Goal: Navigation & Orientation: Find specific page/section

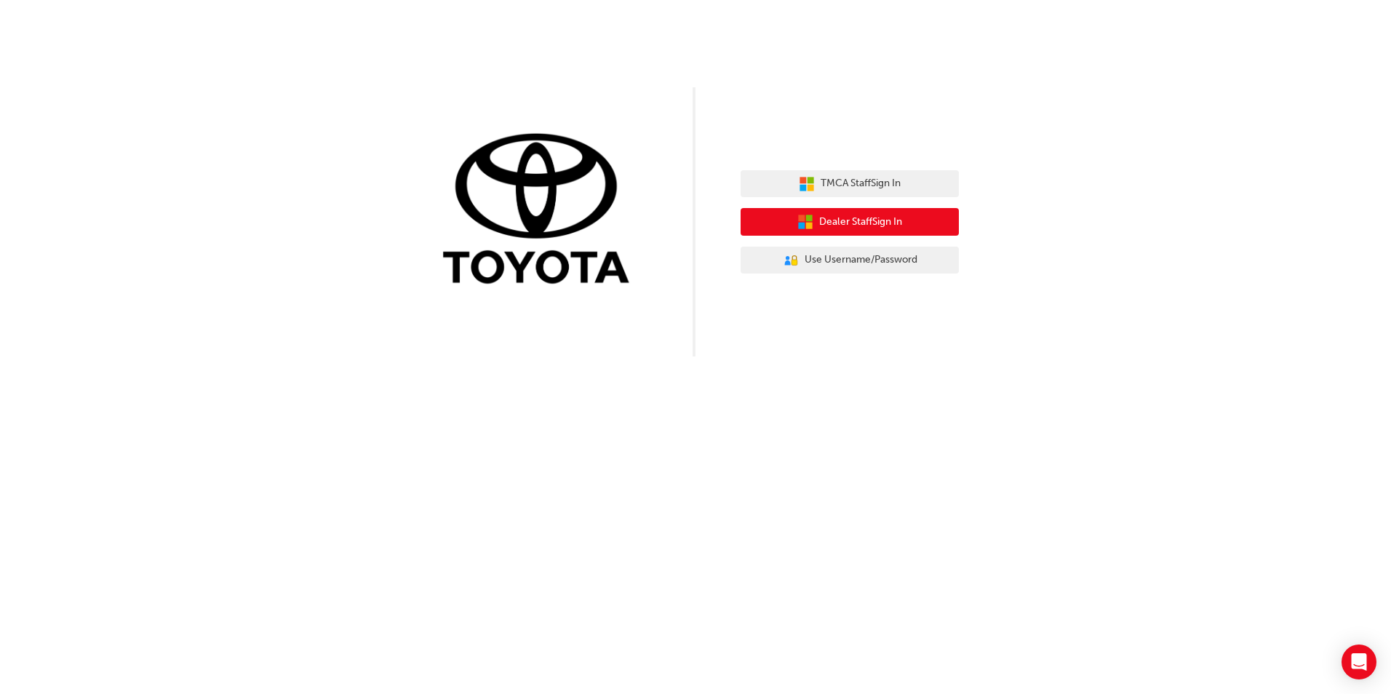
click at [897, 229] on span "Dealer Staff Sign In" at bounding box center [860, 222] width 83 height 17
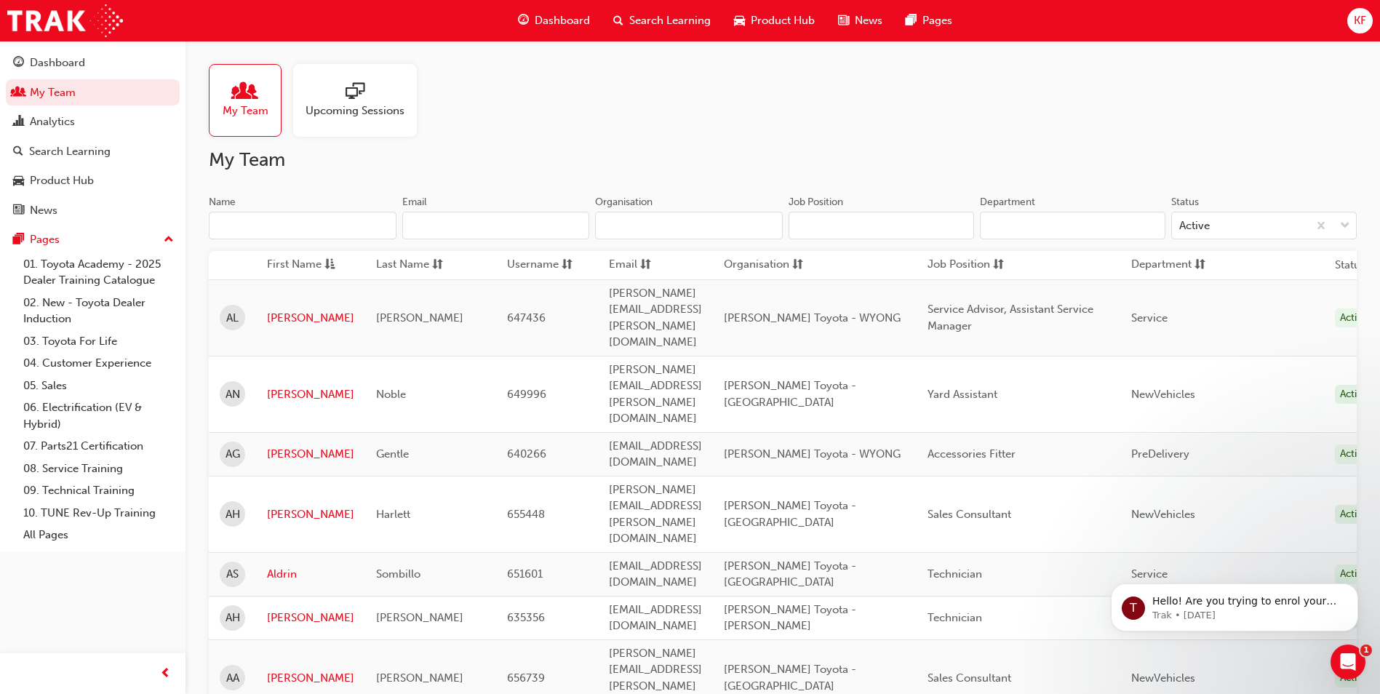
click at [353, 93] on span "sessionType_ONLINE_URL-icon" at bounding box center [355, 92] width 19 height 20
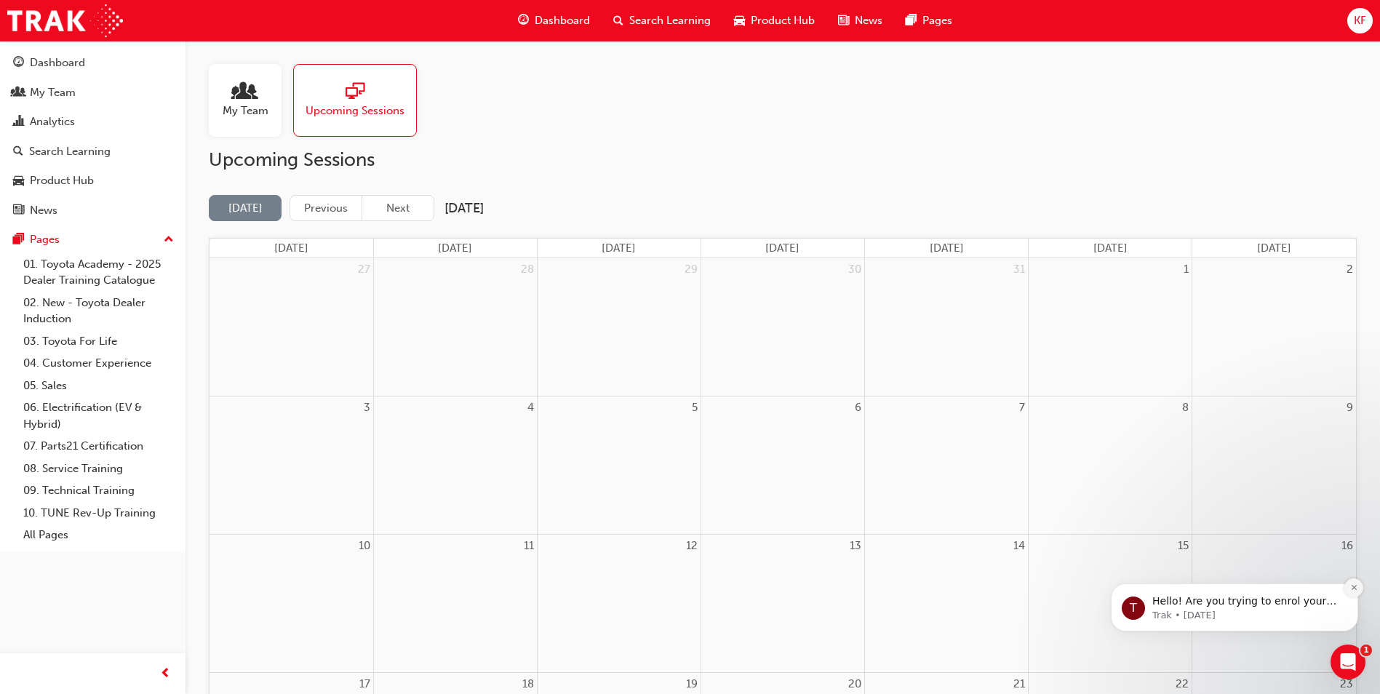
click at [1352, 590] on icon "Dismiss notification" at bounding box center [1353, 587] width 5 height 5
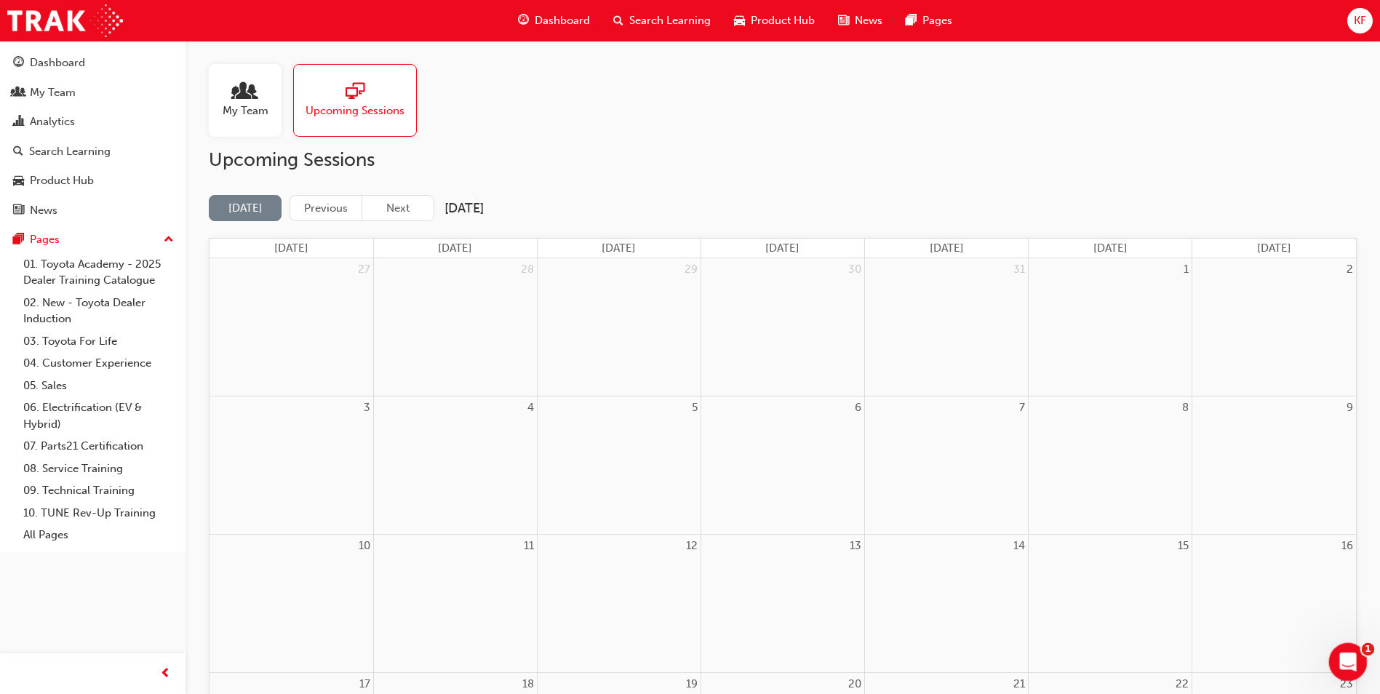
click at [1349, 660] on icon "Open Intercom Messenger" at bounding box center [1346, 660] width 24 height 24
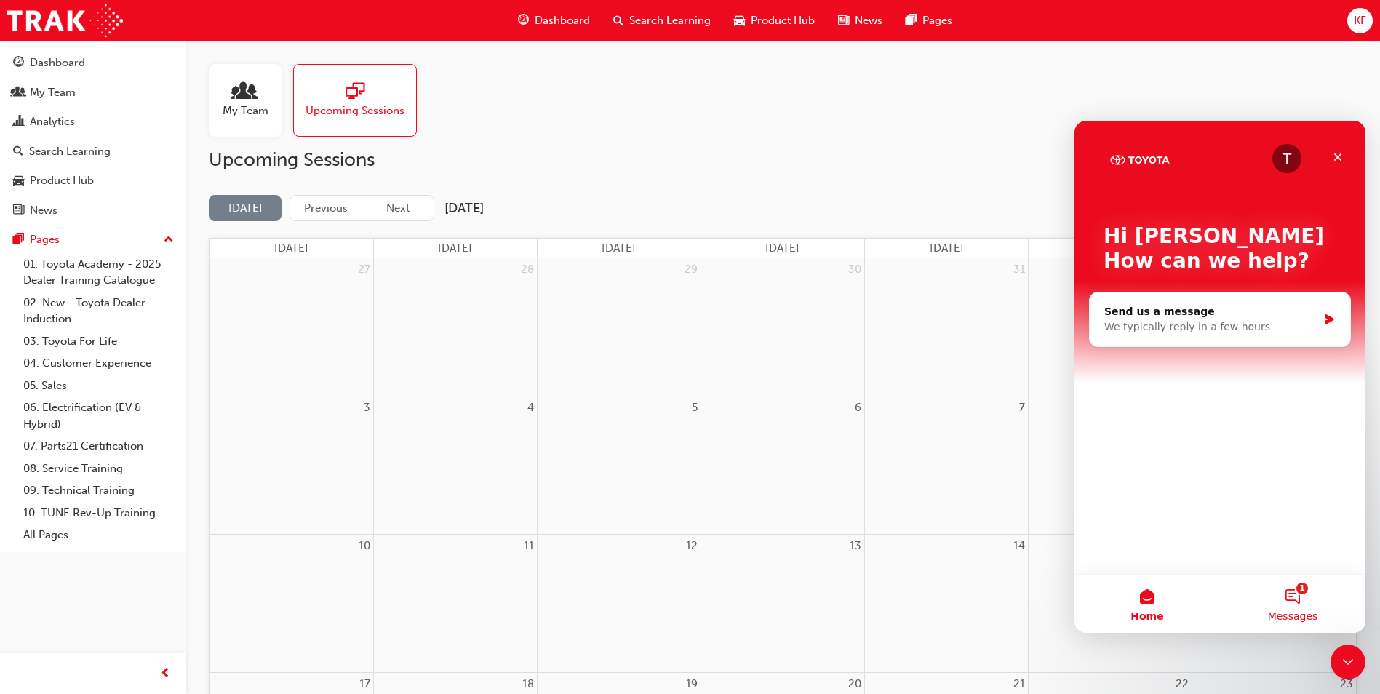
click at [1294, 608] on button "1 Messages" at bounding box center [1293, 604] width 146 height 58
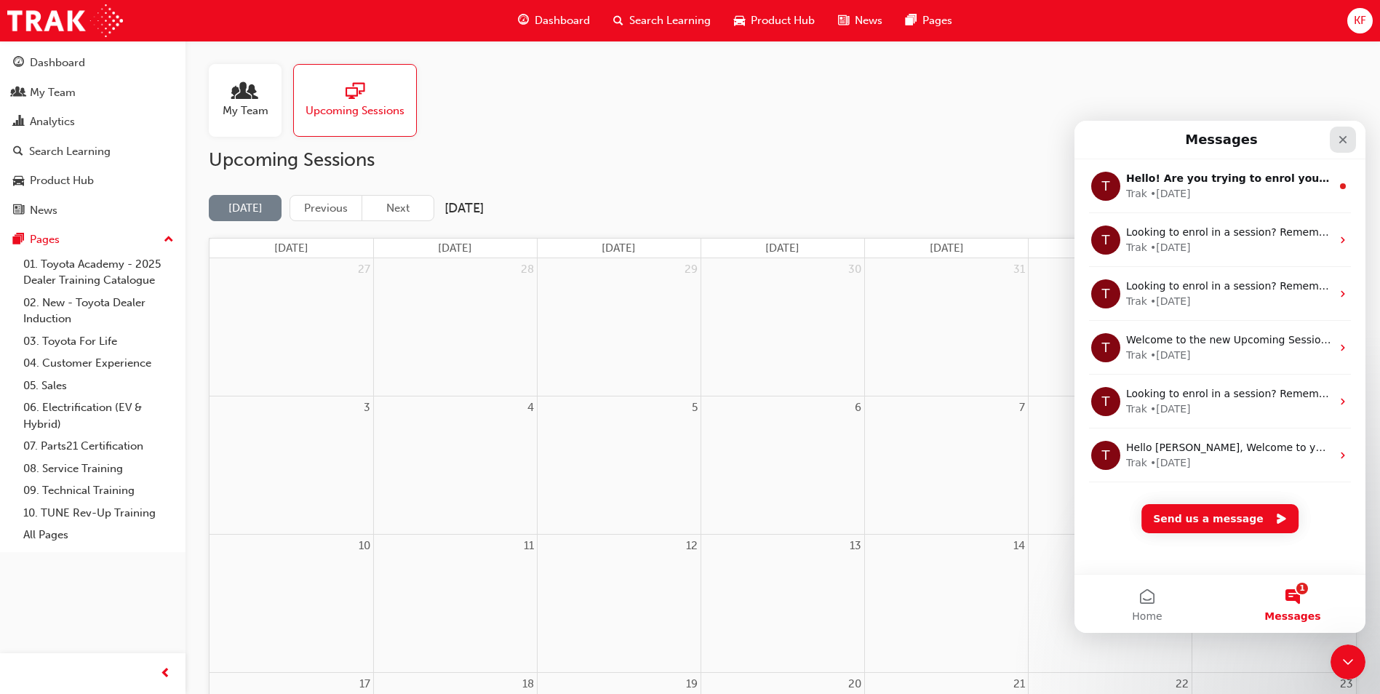
click at [1347, 144] on icon "Close" at bounding box center [1343, 140] width 12 height 12
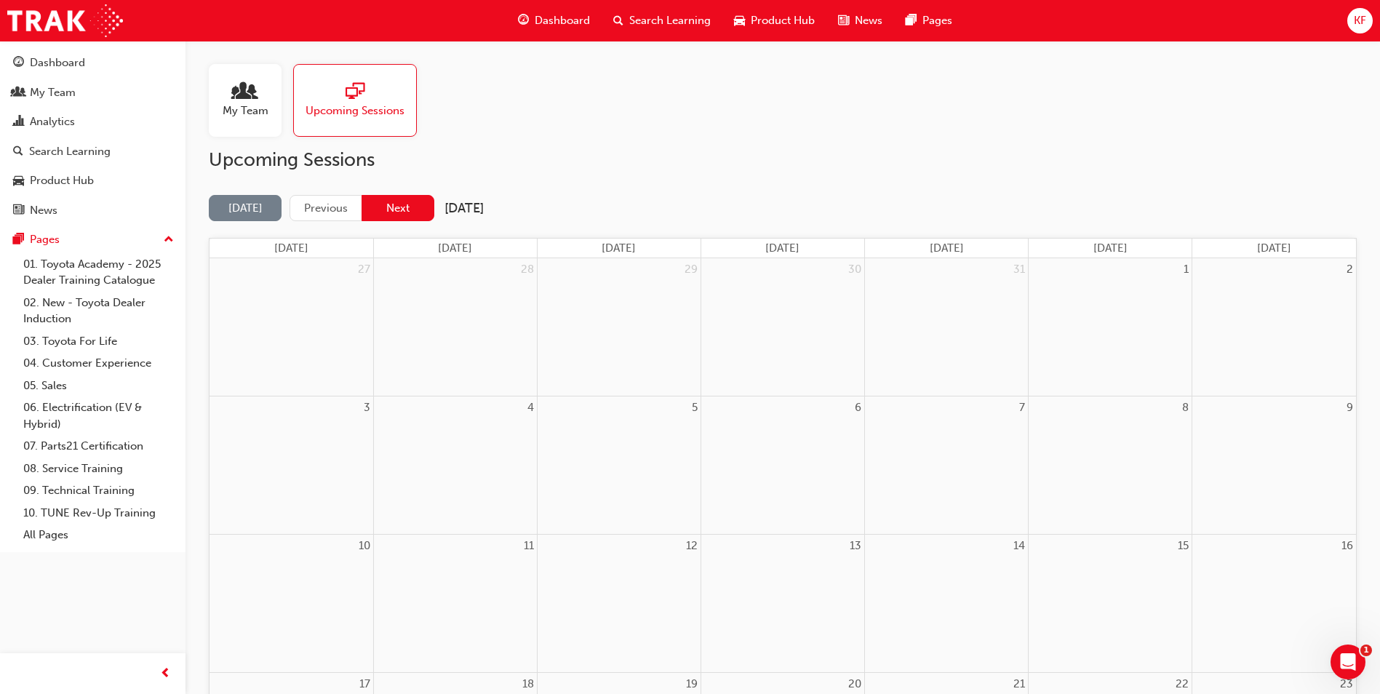
click at [379, 208] on button "Next" at bounding box center [398, 208] width 73 height 27
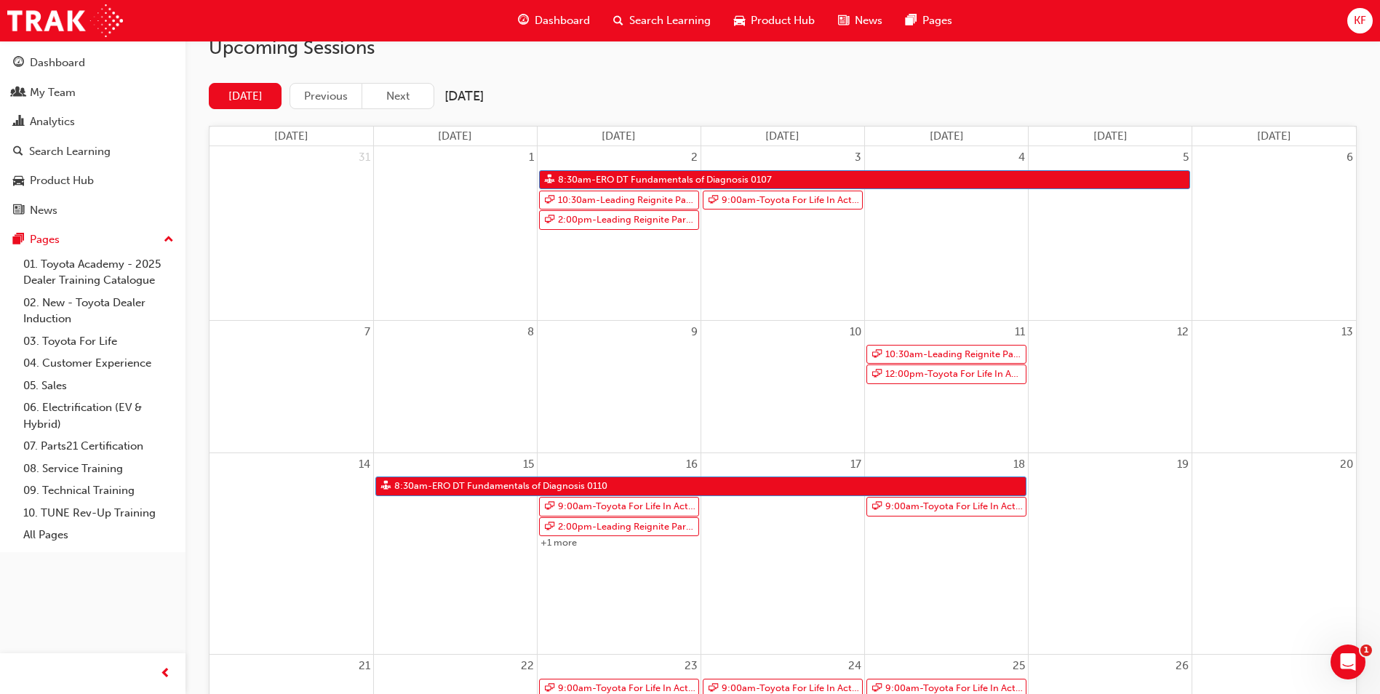
scroll to position [146, 0]
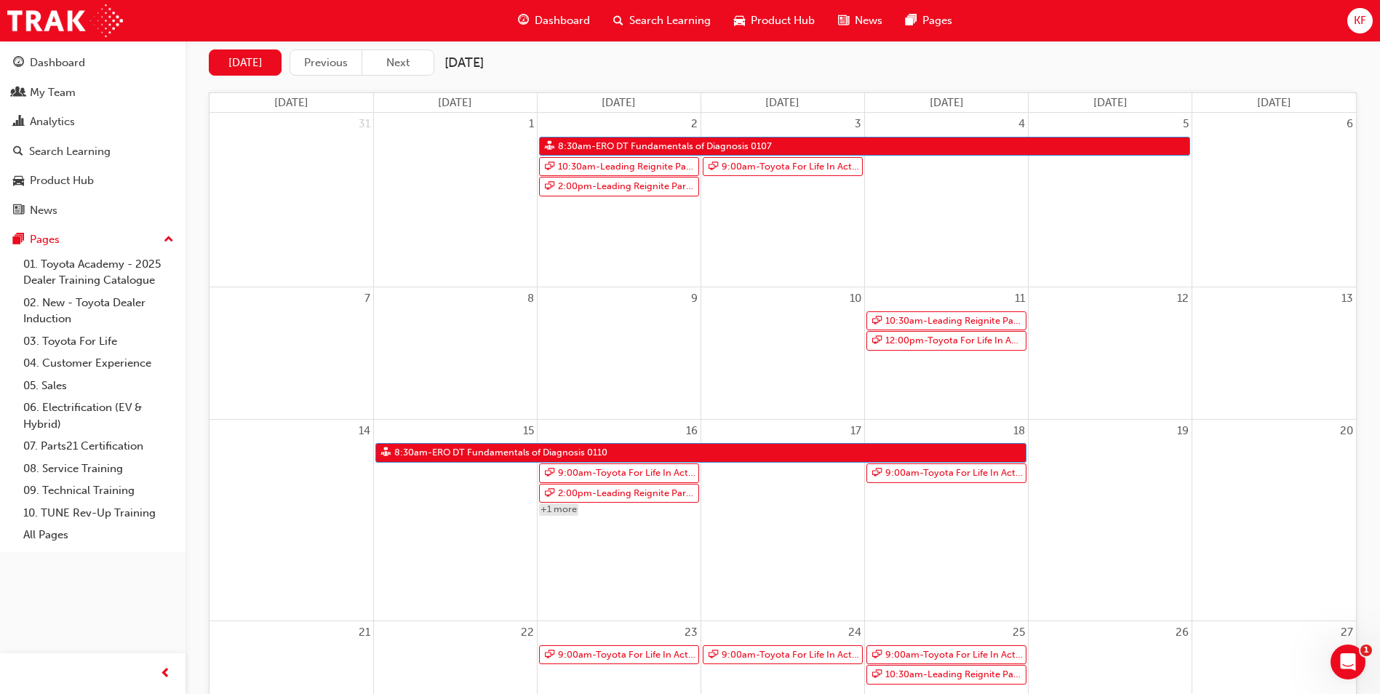
click at [557, 509] on link "+1 more" at bounding box center [558, 509] width 39 height 12
click at [260, 65] on button "[DATE]" at bounding box center [245, 62] width 73 height 27
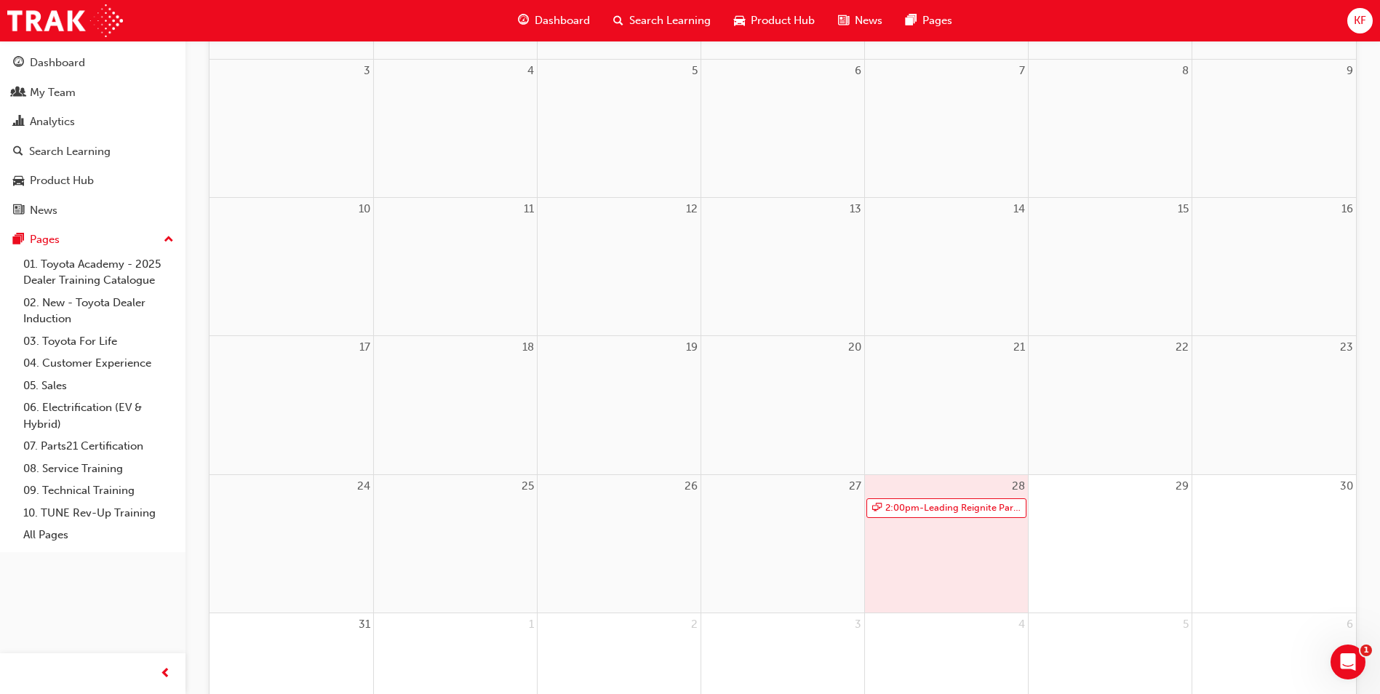
scroll to position [320, 0]
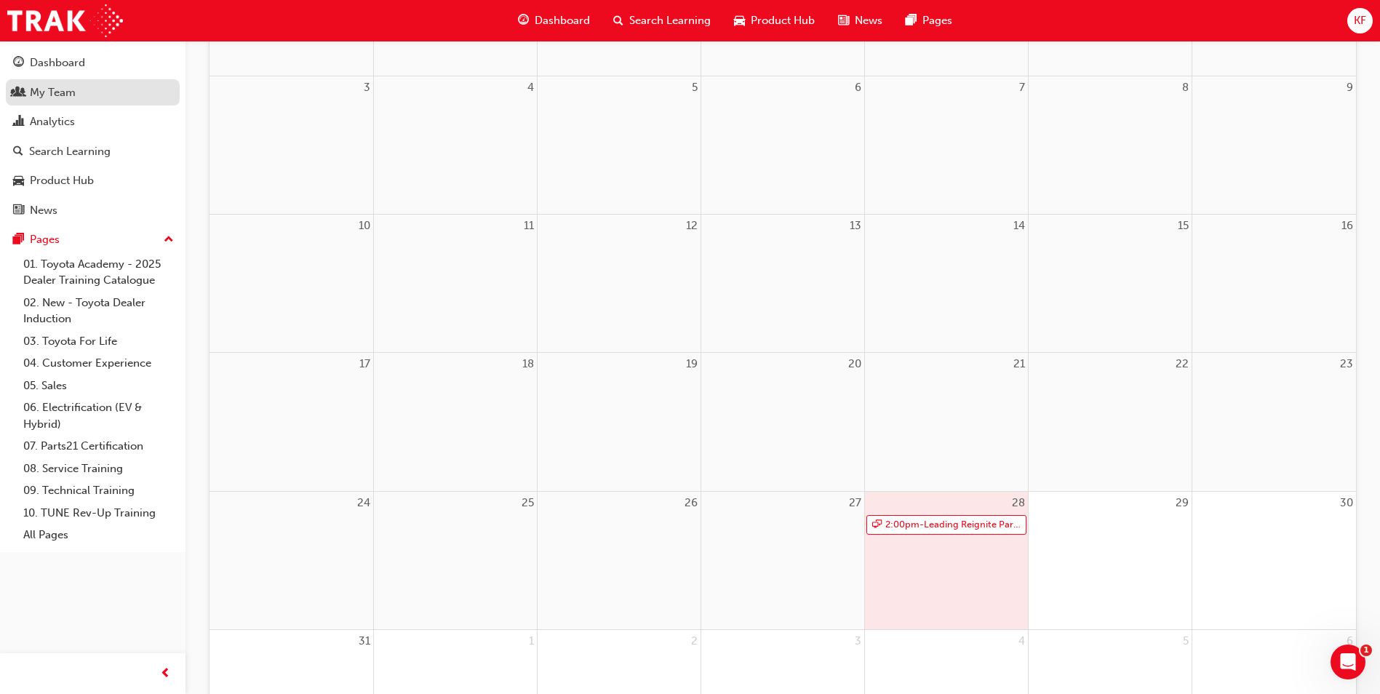
click at [86, 90] on div "My Team" at bounding box center [92, 93] width 159 height 18
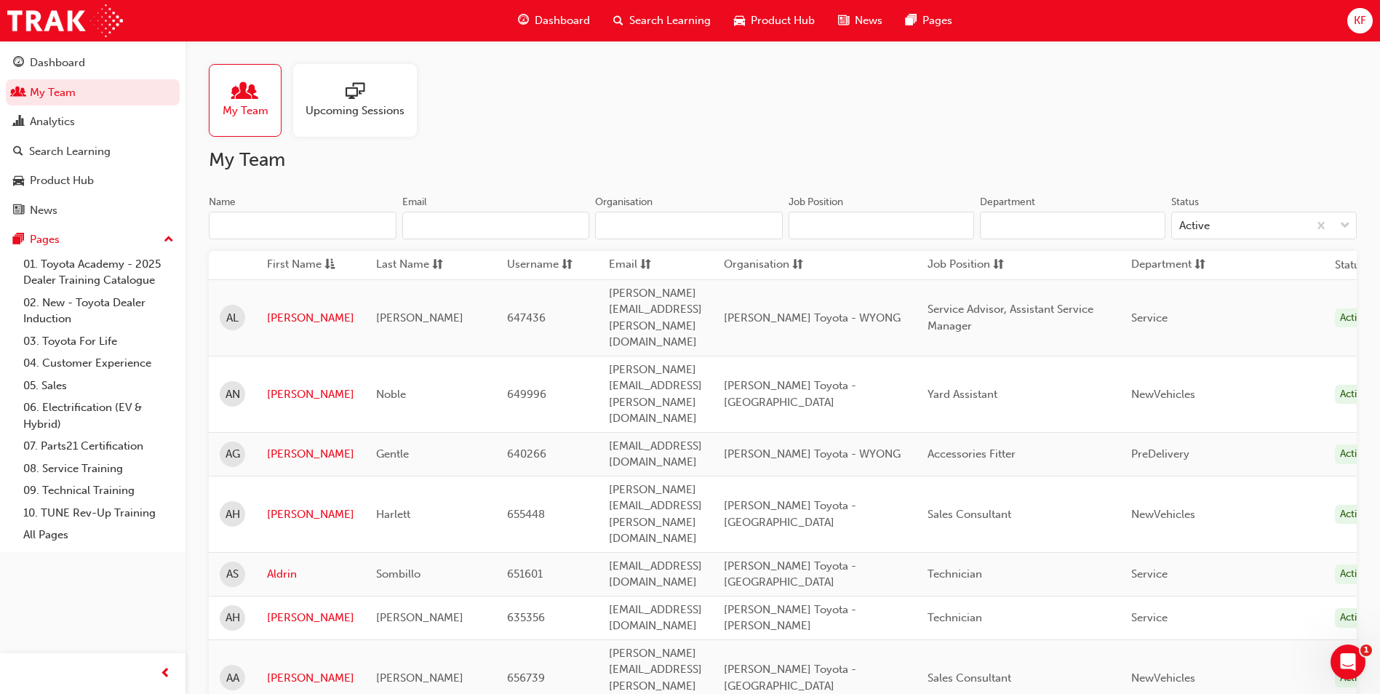
click at [292, 257] on span "First Name" at bounding box center [294, 265] width 55 height 18
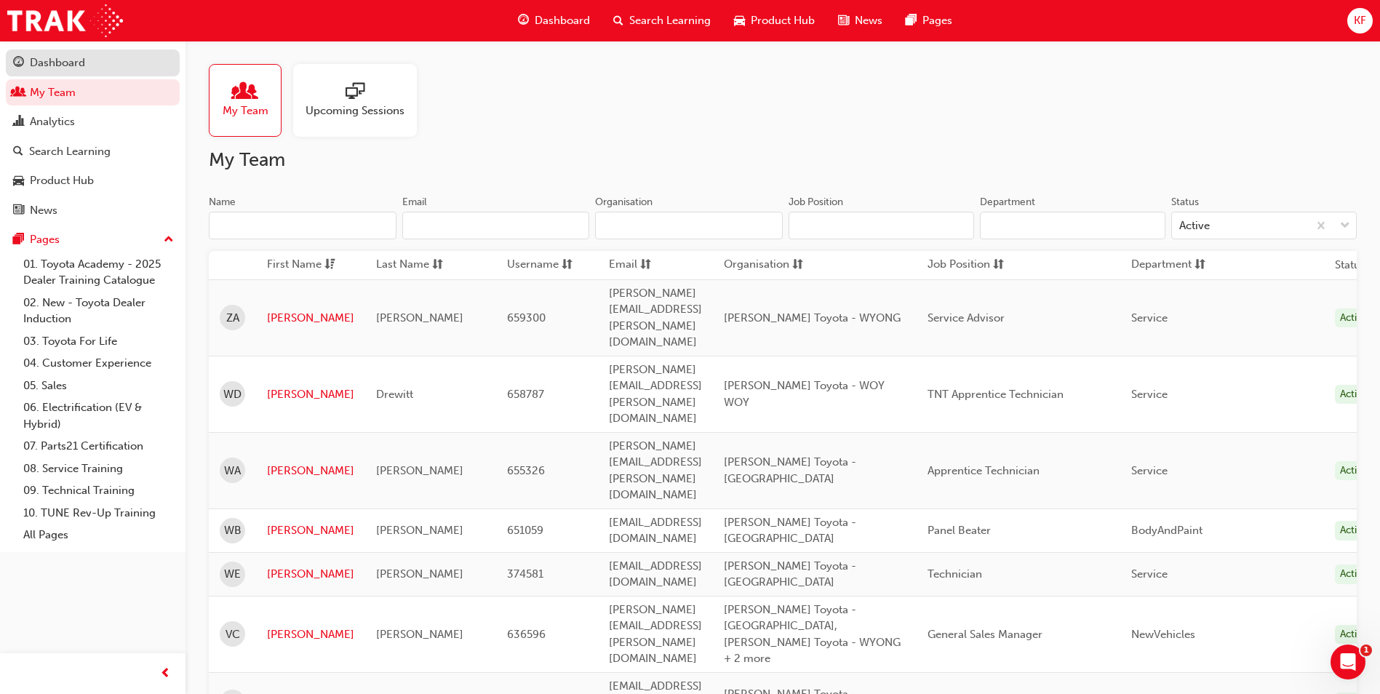
click at [87, 70] on div "Dashboard" at bounding box center [92, 63] width 159 height 18
